Goal: Transaction & Acquisition: Purchase product/service

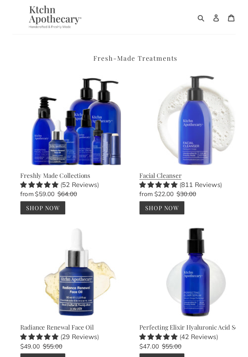
click at [115, 120] on link "Facial Cleanser" at bounding box center [165, 131] width 101 height 127
